Goal: Obtain resource: Download file/media

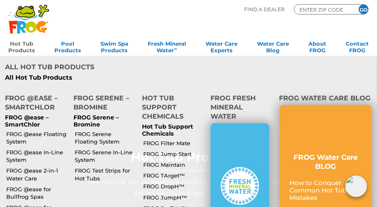
click at [21, 48] on link "Hot Tub Products" at bounding box center [21, 46] width 27 height 17
click at [19, 130] on link "FROG @ease Floating System" at bounding box center [36, 137] width 60 height 15
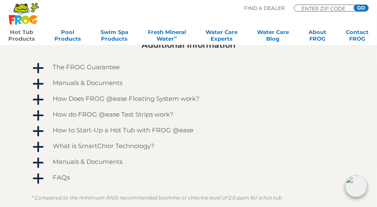
scroll to position [574, 0]
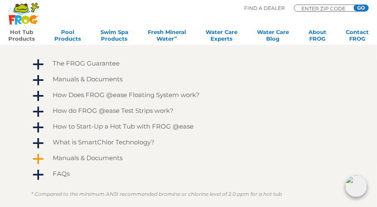
click at [98, 157] on h4 "Manuals & Documents" at bounding box center [88, 158] width 70 height 7
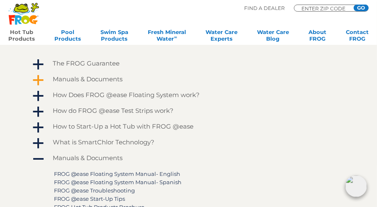
click at [81, 78] on h4 "Manuals & Documents" at bounding box center [88, 79] width 70 height 7
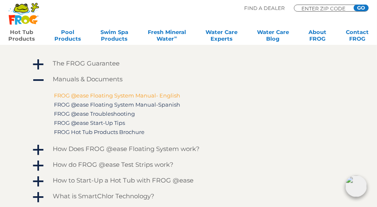
click at [91, 93] on link "FROG @ease Floating System Manual- English" at bounding box center [117, 95] width 126 height 7
